Goal: Task Accomplishment & Management: Use online tool/utility

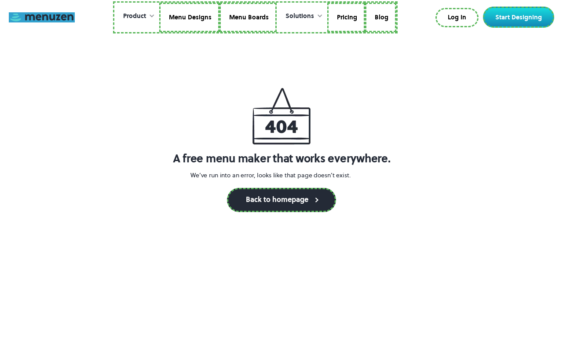
click at [42, 17] on link at bounding box center [42, 17] width 66 height 10
click at [190, 17] on link "Menu Designs" at bounding box center [189, 18] width 60 height 30
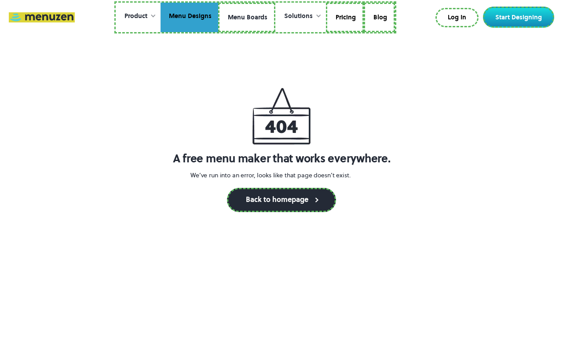
click at [246, 17] on link "Menu Boards" at bounding box center [246, 18] width 57 height 30
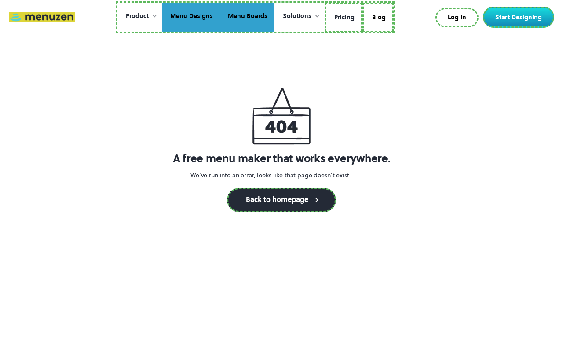
click at [343, 17] on link "Pricing" at bounding box center [344, 18] width 38 height 30
click at [376, 16] on link "Blog" at bounding box center [376, 18] width 31 height 30
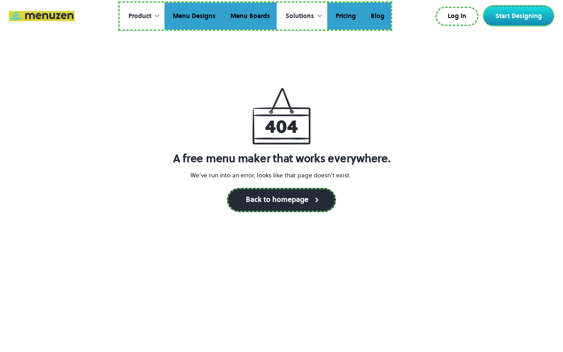
click at [459, 16] on link "Log In" at bounding box center [456, 16] width 43 height 19
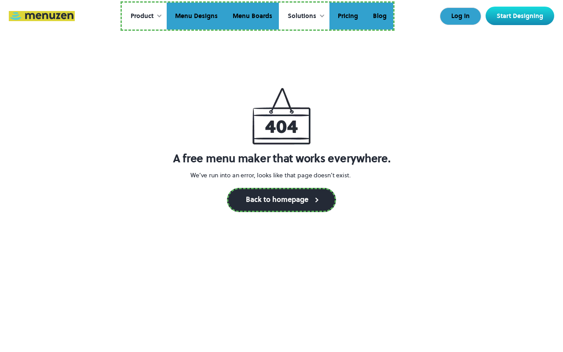
click at [520, 16] on link "Start Designing" at bounding box center [520, 16] width 69 height 18
